Goal: Find specific page/section: Find specific page/section

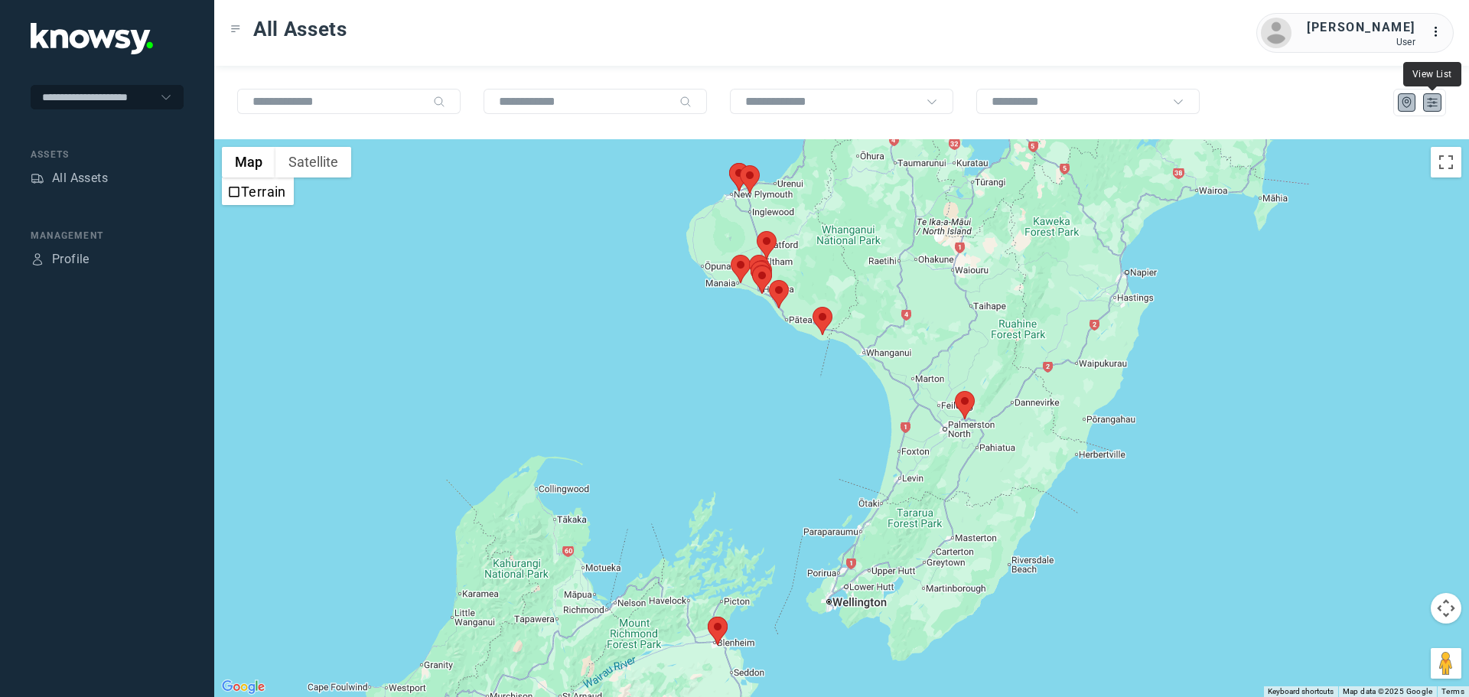
click at [1426, 103] on icon "List" at bounding box center [1432, 103] width 14 height 14
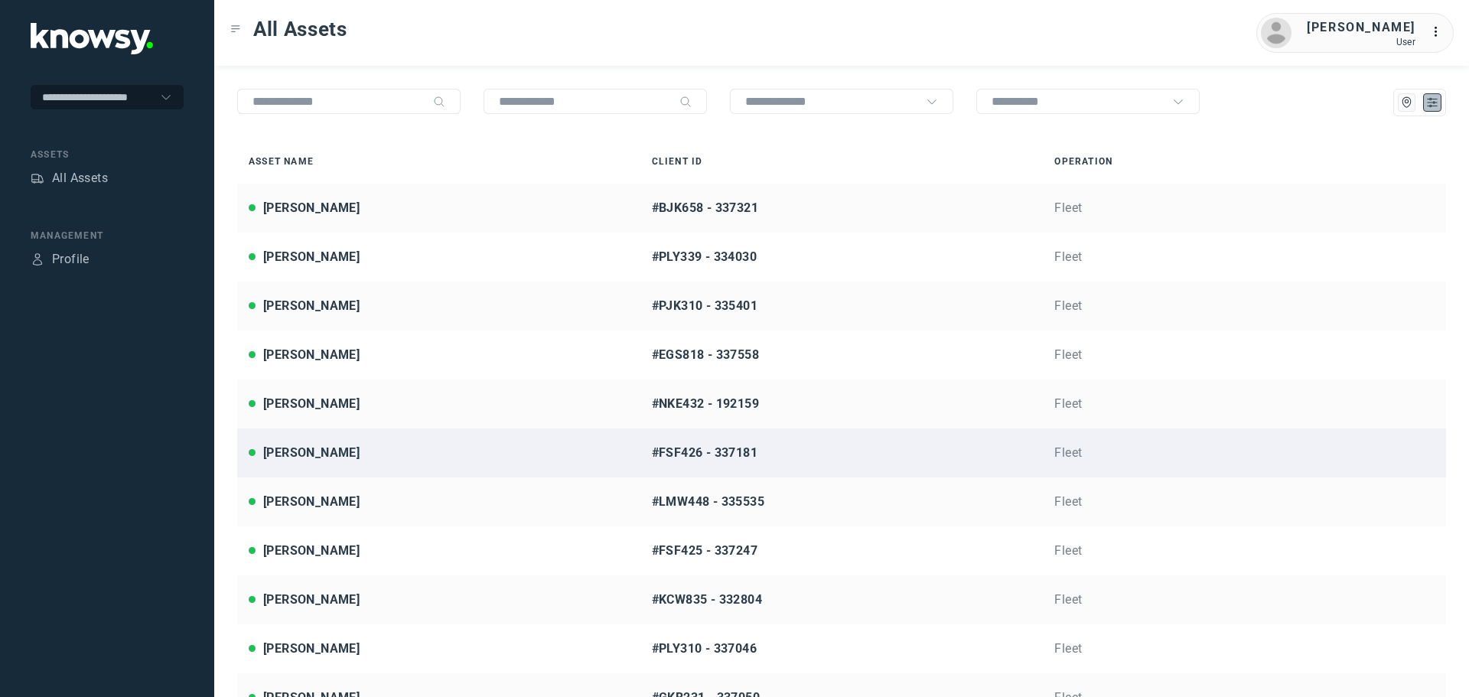
click at [353, 450] on div "[PERSON_NAME]" at bounding box center [439, 453] width 380 height 18
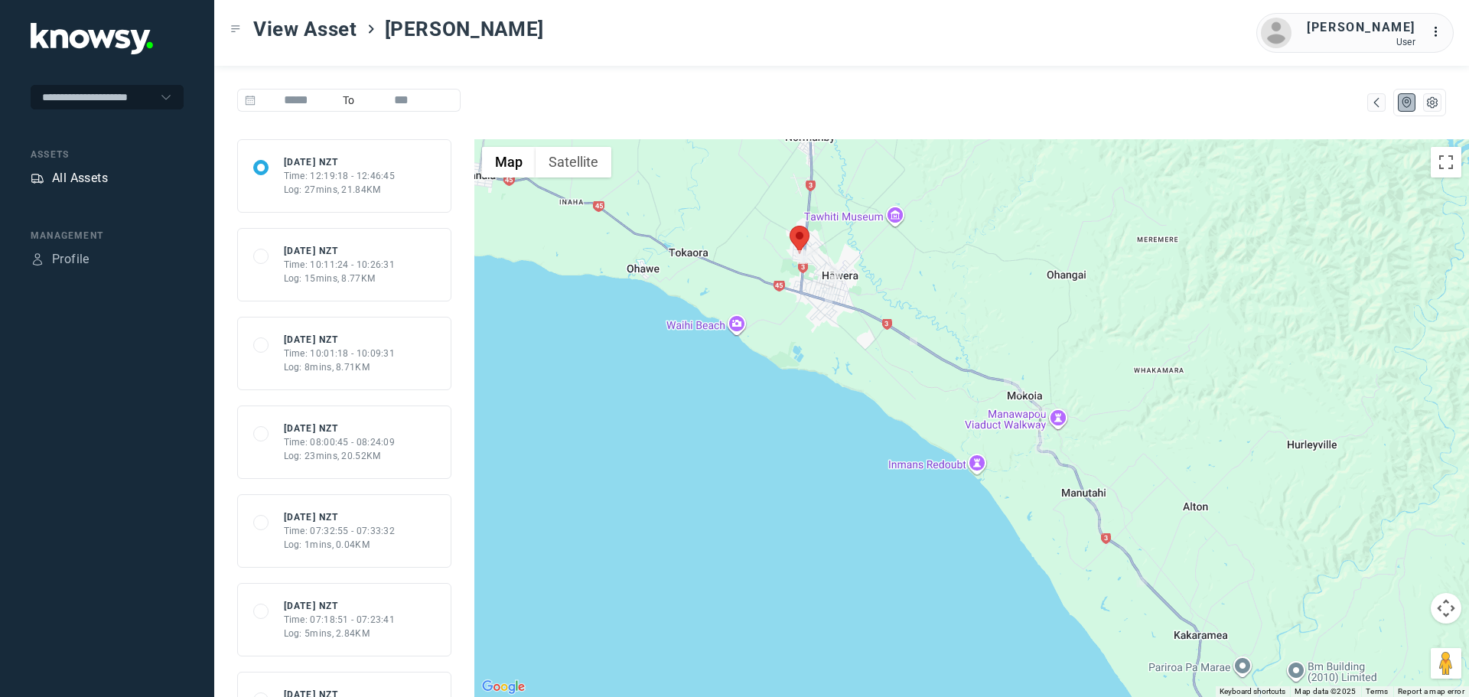
click at [92, 180] on div "All Assets" at bounding box center [80, 178] width 56 height 18
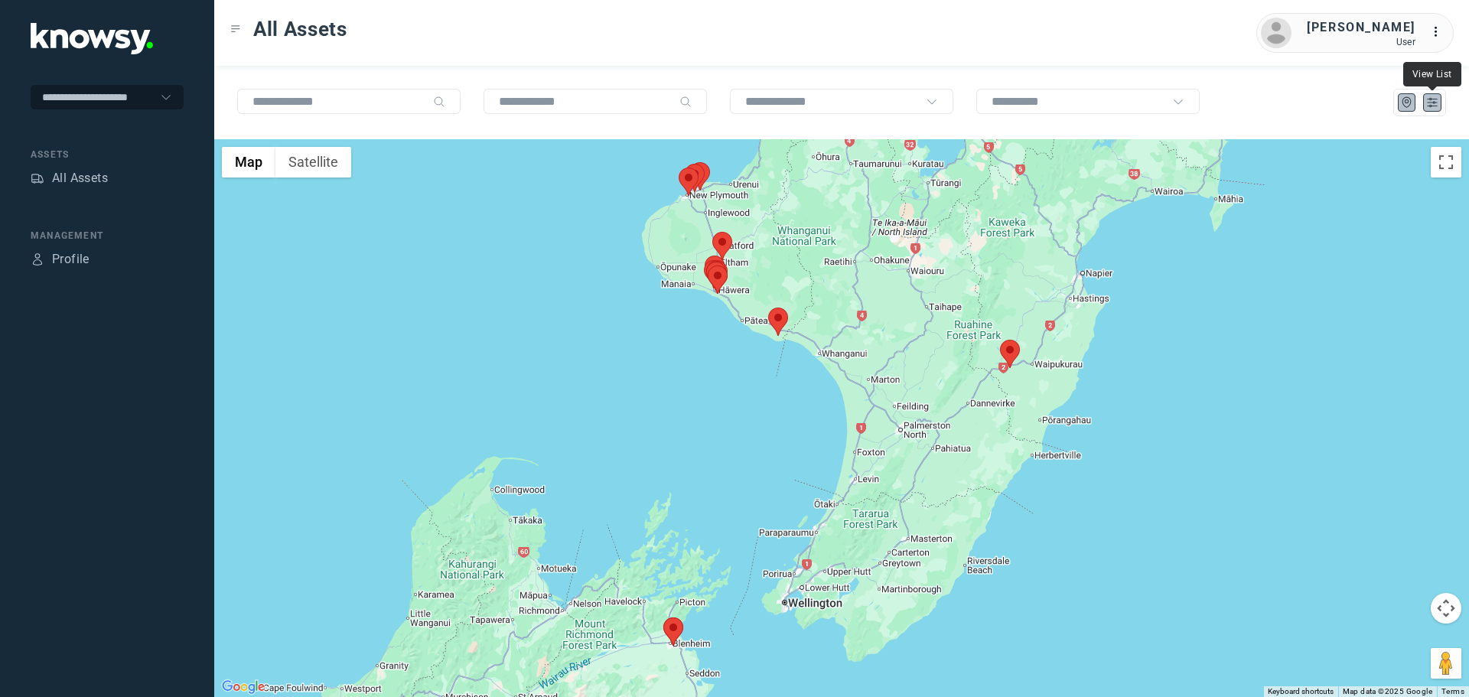
click at [1433, 102] on icon "List" at bounding box center [1431, 103] width 9 height 8
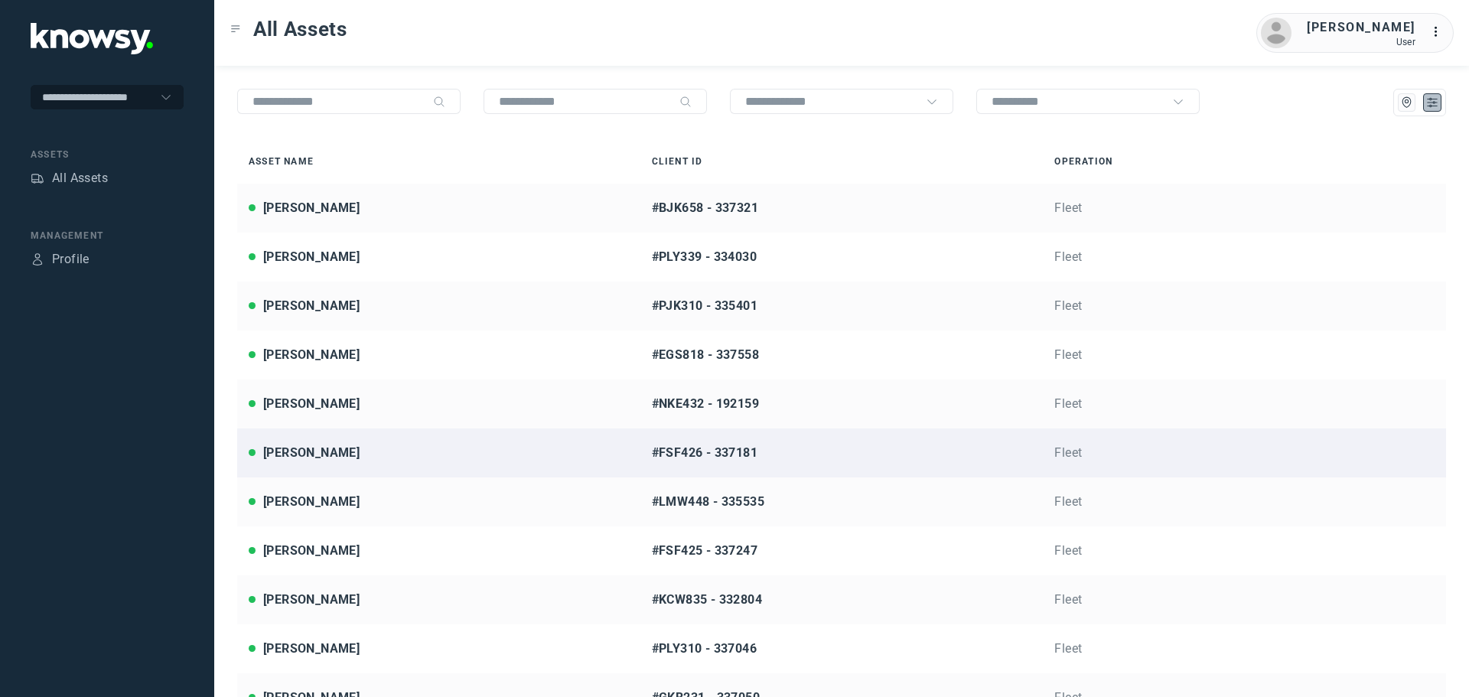
click at [356, 457] on div "[PERSON_NAME]" at bounding box center [439, 453] width 380 height 18
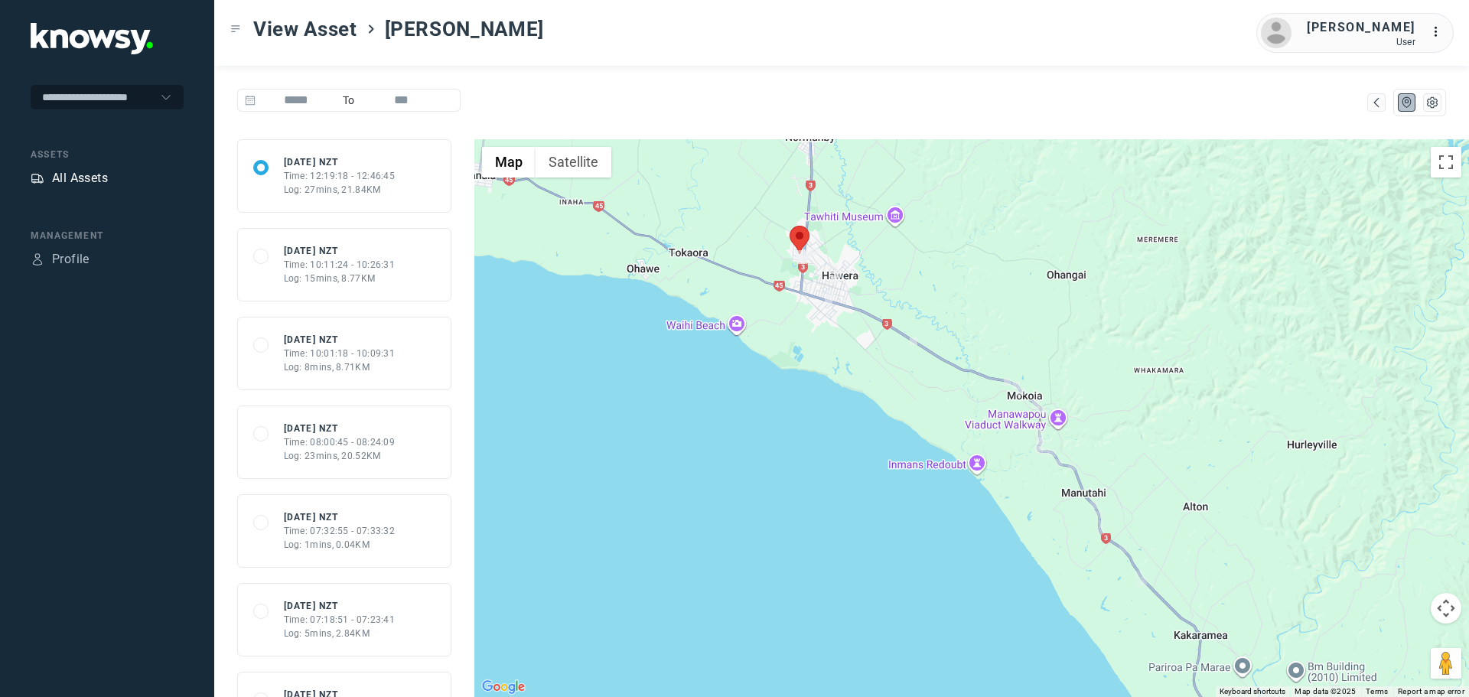
click at [78, 180] on div "All Assets" at bounding box center [80, 178] width 56 height 18
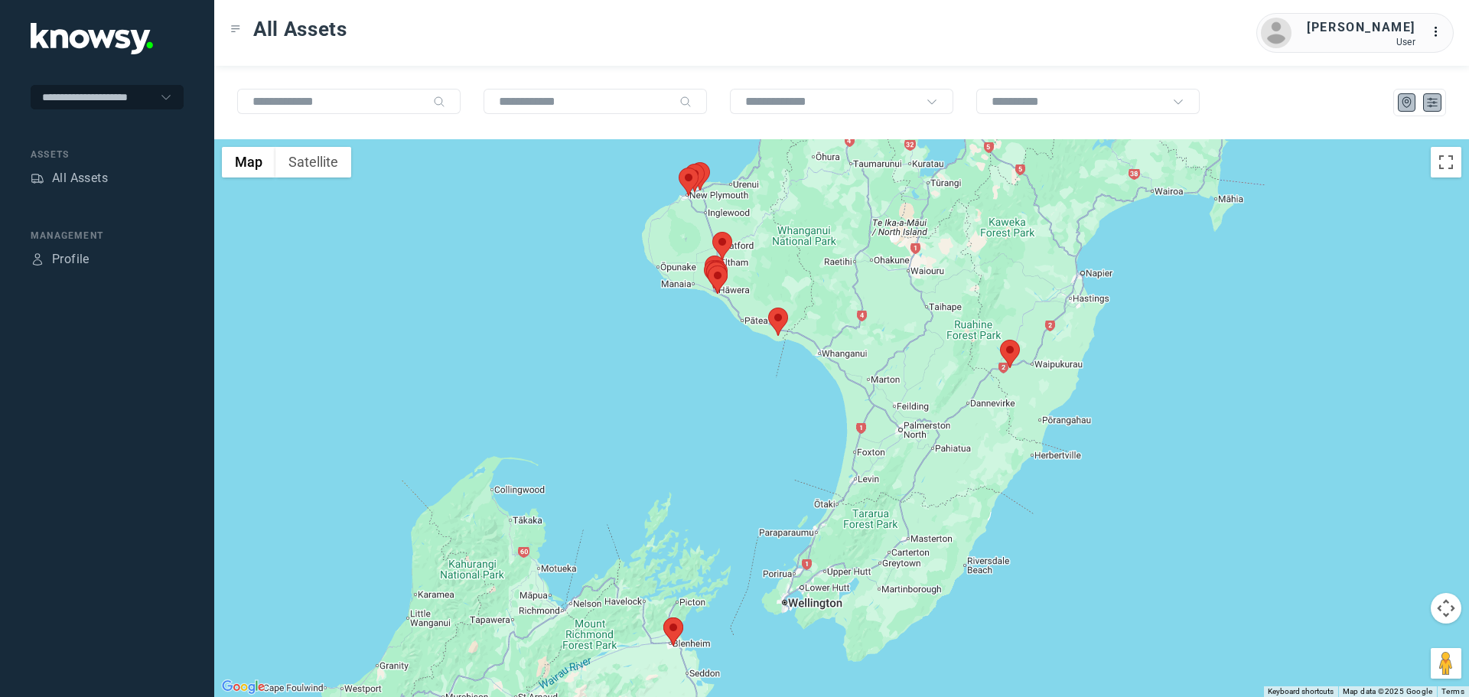
click at [1430, 108] on icon "List" at bounding box center [1432, 103] width 14 height 14
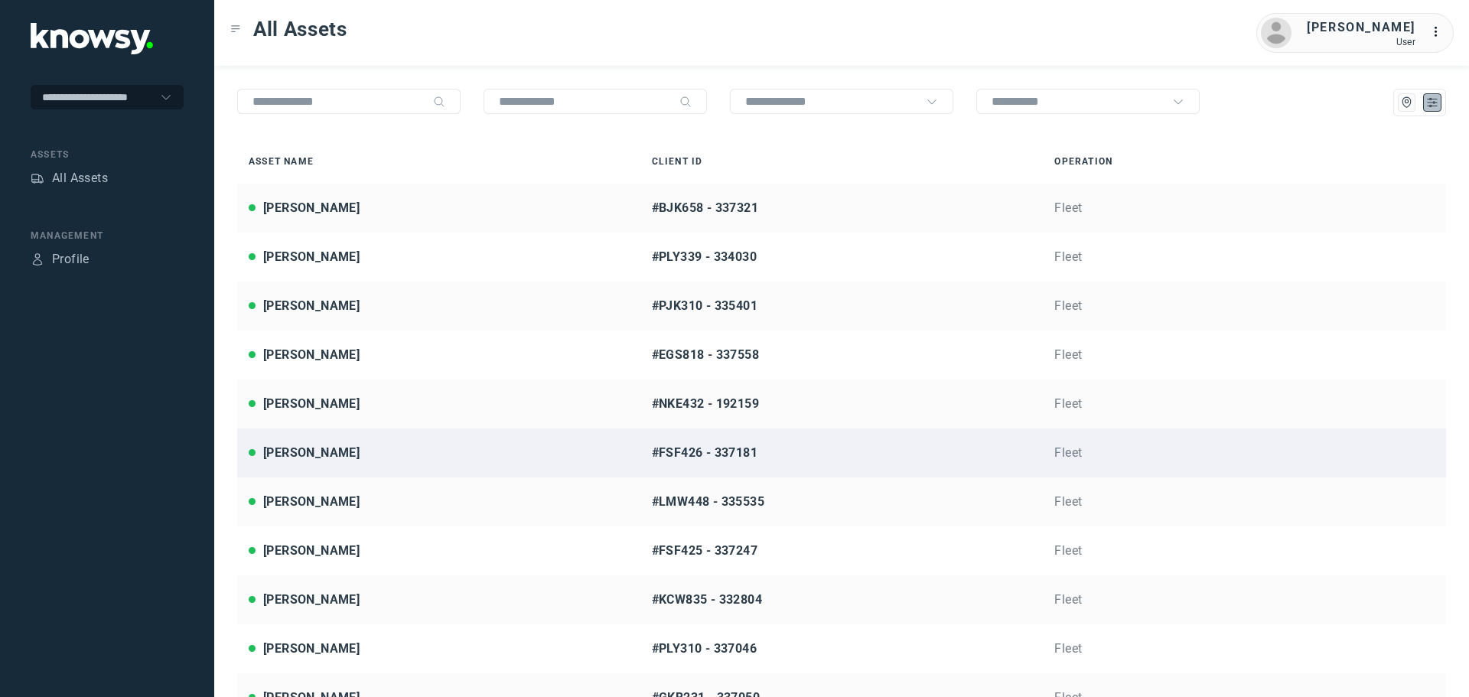
click at [367, 454] on div "[PERSON_NAME]" at bounding box center [439, 453] width 380 height 18
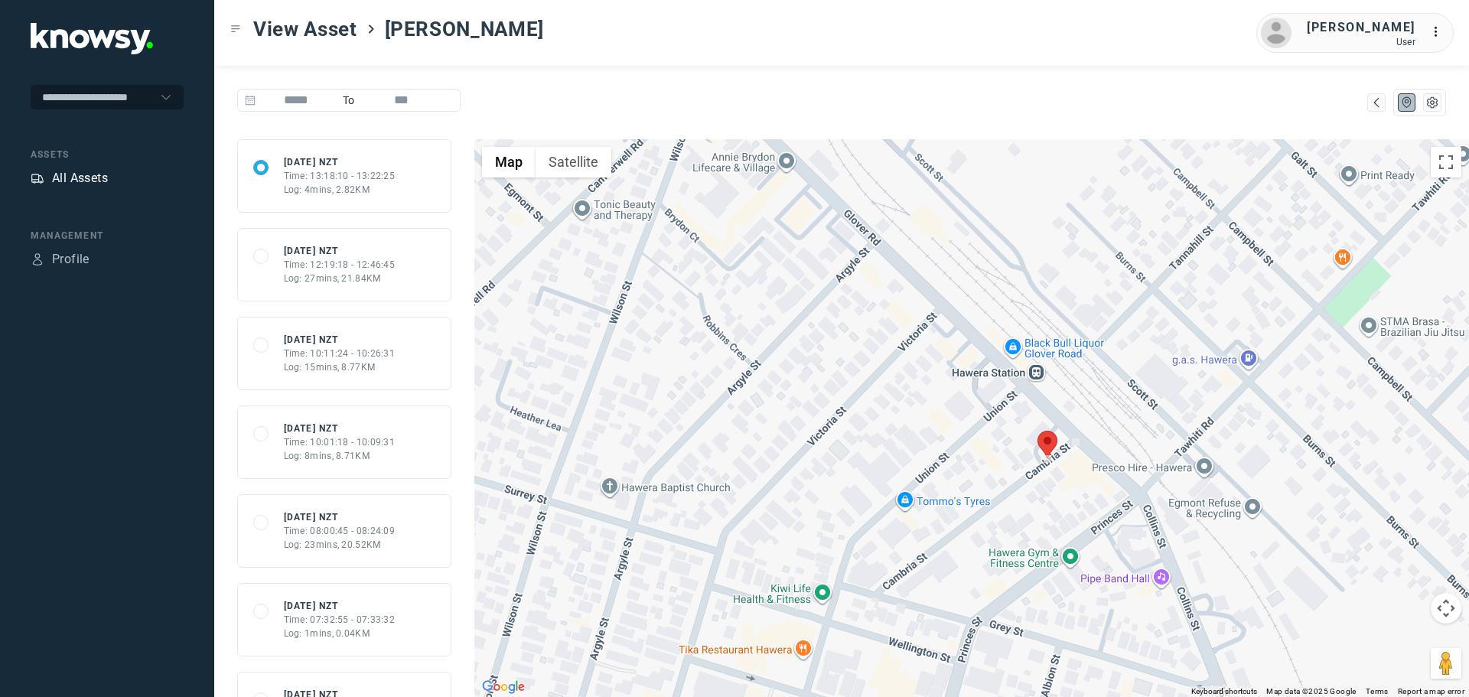
click at [94, 177] on div "All Assets" at bounding box center [80, 178] width 56 height 18
